Goal: Answer question/provide support: Answer question/provide support

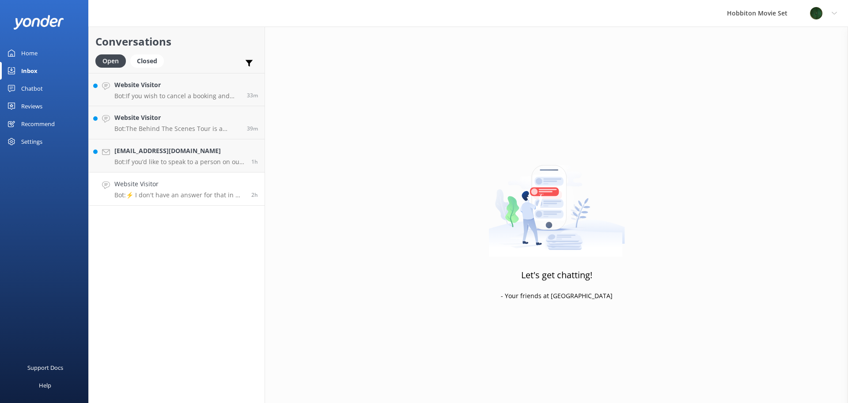
click at [171, 198] on p "Bot: ⚡ I don't have an answer for that in my knowledge base. Please try and rep…" at bounding box center [179, 195] width 130 height 8
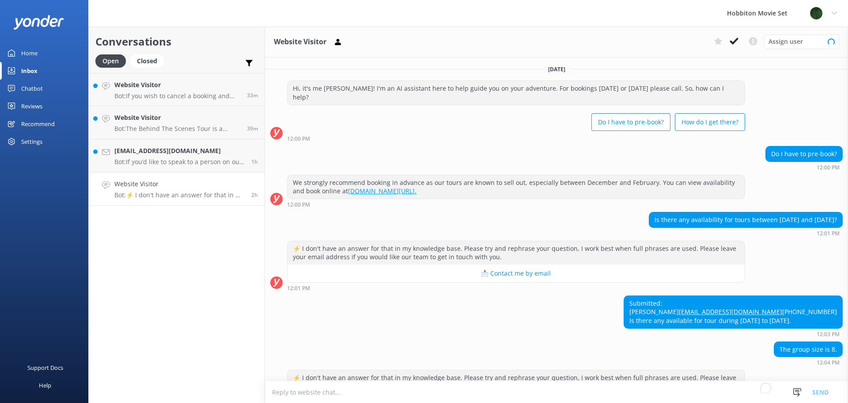
scroll to position [53, 0]
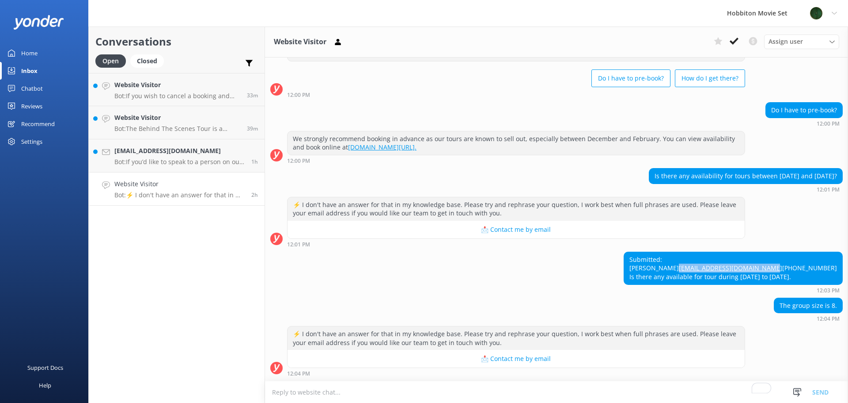
drag, startPoint x: 744, startPoint y: 260, endPoint x: 637, endPoint y: 259, distance: 107.0
click at [637, 259] on div "Submitted: [PERSON_NAME] [EMAIL_ADDRESS][DOMAIN_NAME] [PHONE_NUMBER] Is there a…" at bounding box center [556, 272] width 583 height 42
copy link "[EMAIL_ADDRESS][DOMAIN_NAME]"
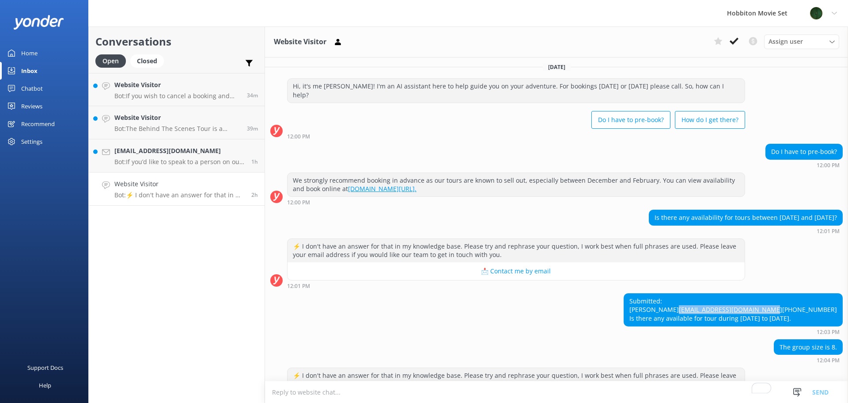
scroll to position [0, 0]
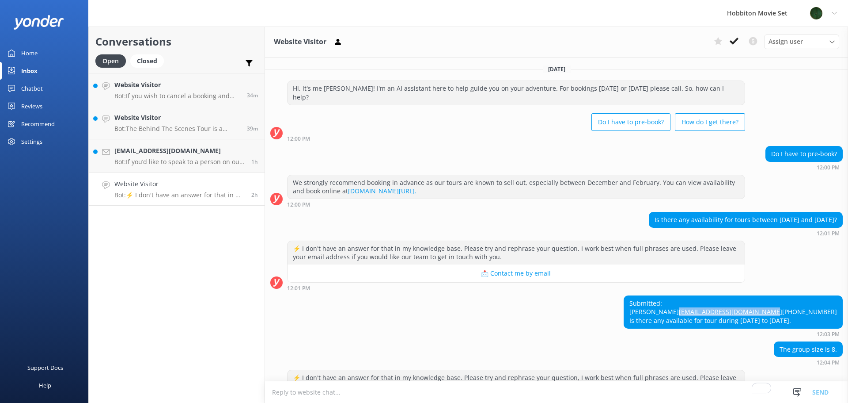
drag, startPoint x: 648, startPoint y: 301, endPoint x: 834, endPoint y: 332, distance: 188.5
click at [834, 328] on div "Submitted: [PERSON_NAME] [EMAIL_ADDRESS][DOMAIN_NAME] [PHONE_NUMBER] Is there a…" at bounding box center [733, 312] width 218 height 32
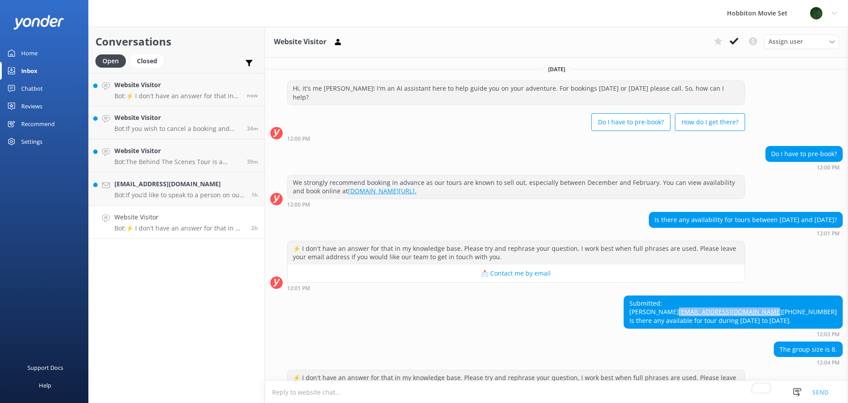
copy div "[PERSON_NAME] [EMAIL_ADDRESS][DOMAIN_NAME] [PHONE_NUMBER] Is there any availabl…"
drag, startPoint x: 816, startPoint y: 318, endPoint x: 820, endPoint y: 338, distance: 21.1
click at [816, 318] on div "Submitted: [PERSON_NAME] [EMAIL_ADDRESS][DOMAIN_NAME] [PHONE_NUMBER] Is there a…" at bounding box center [733, 312] width 218 height 32
drag, startPoint x: 830, startPoint y: 356, endPoint x: 776, endPoint y: 356, distance: 53.9
click at [776, 356] on div "The group size is 8." at bounding box center [809, 349] width 68 height 15
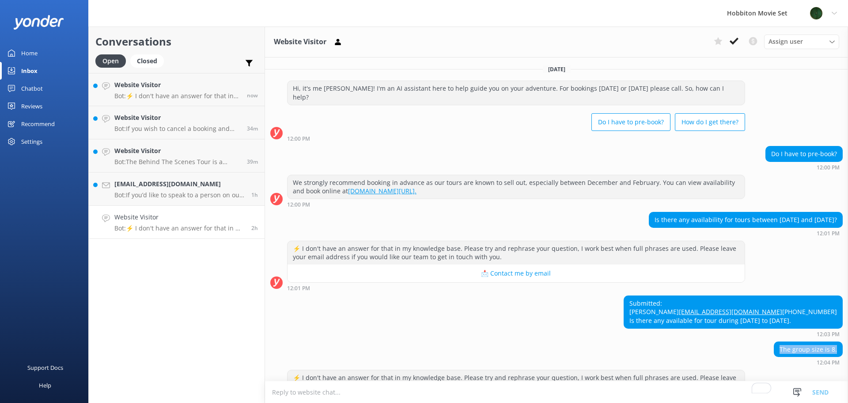
copy div "The group size is 8."
click at [779, 296] on div "Submitted: [PERSON_NAME] [EMAIL_ADDRESS][DOMAIN_NAME] [PHONE_NUMBER] Is there a…" at bounding box center [733, 312] width 218 height 32
click at [739, 42] on button at bounding box center [734, 40] width 16 height 13
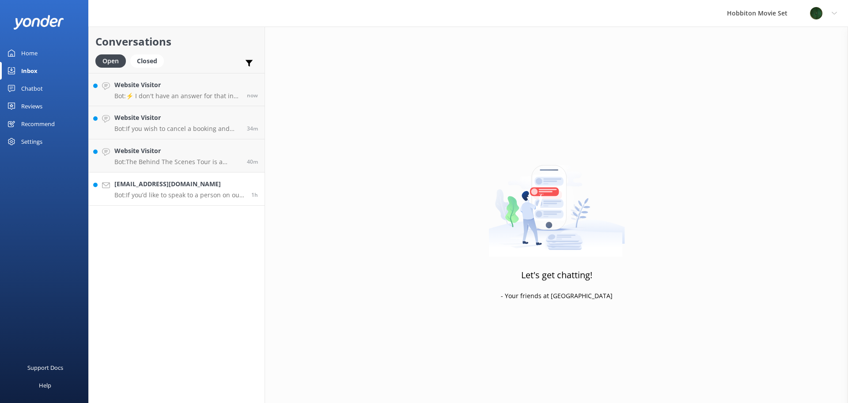
click at [177, 198] on p "Bot: If you’d like to speak to a person on our team, please call [PHONE_NUMBER]…" at bounding box center [179, 195] width 130 height 8
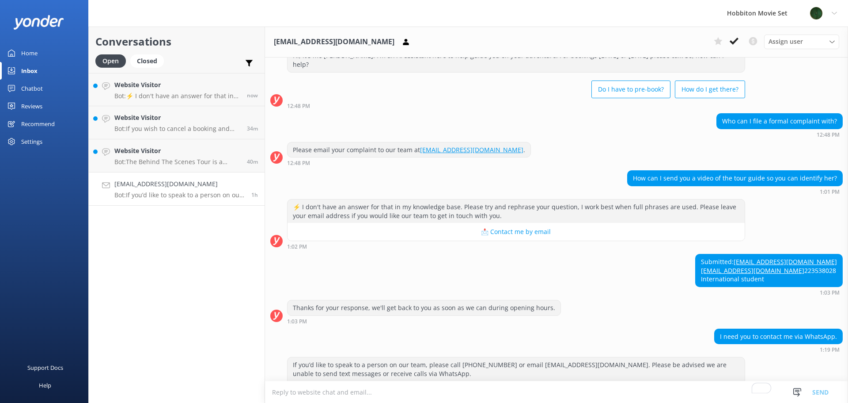
scroll to position [72, 0]
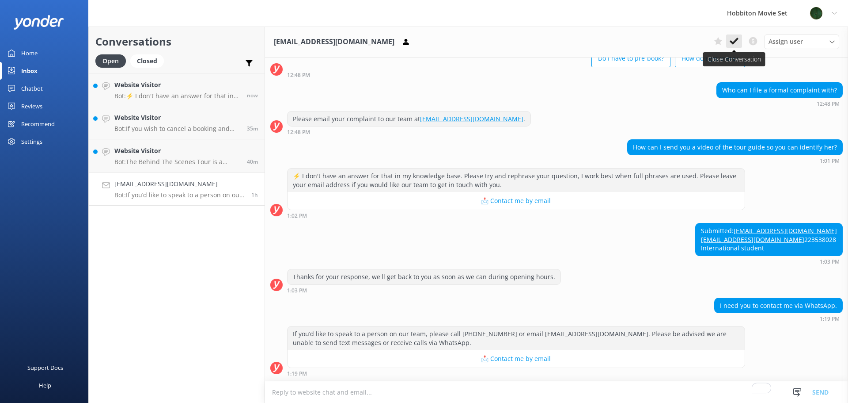
click at [729, 43] on button at bounding box center [734, 40] width 16 height 13
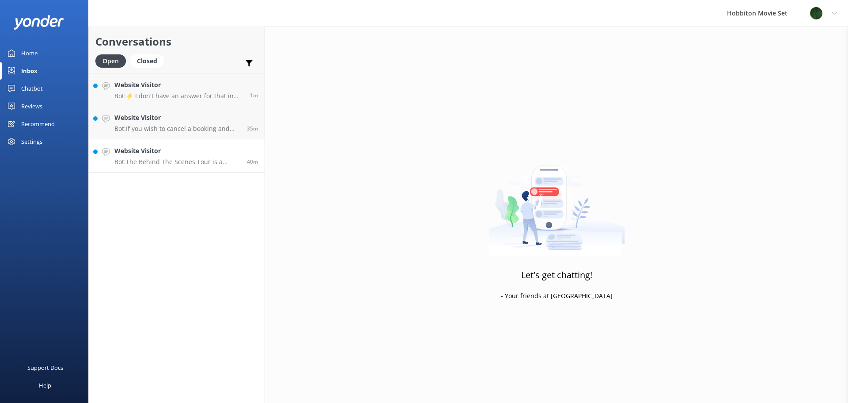
click at [170, 163] on p "Bot: The Behind The Scenes Tour is a premium adventure at the Hobbiton Movie Se…" at bounding box center [177, 162] width 126 height 8
